Goal: Information Seeking & Learning: Learn about a topic

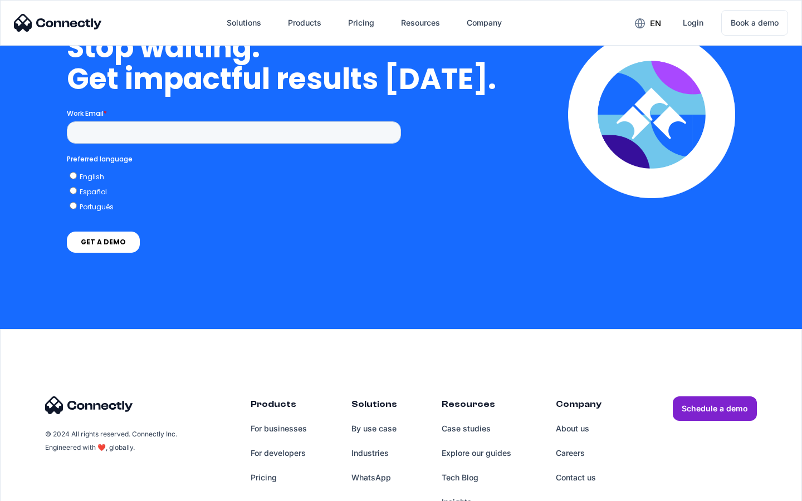
scroll to position [4579, 0]
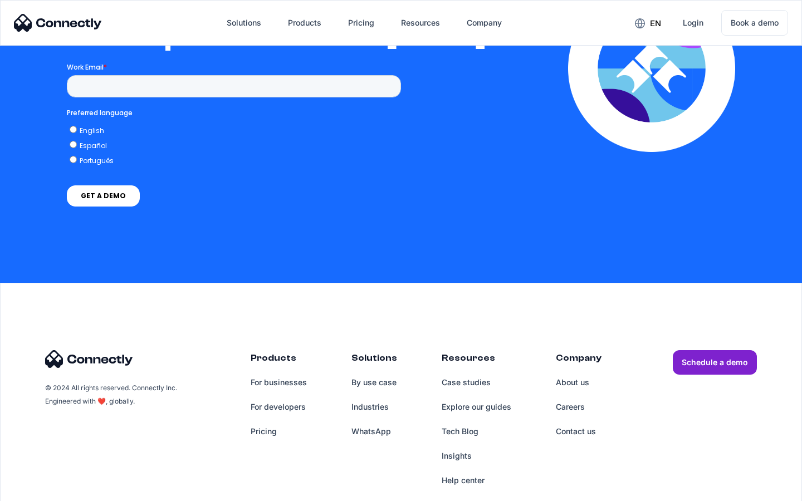
scroll to position [2434, 0]
